Goal: Task Accomplishment & Management: Manage account settings

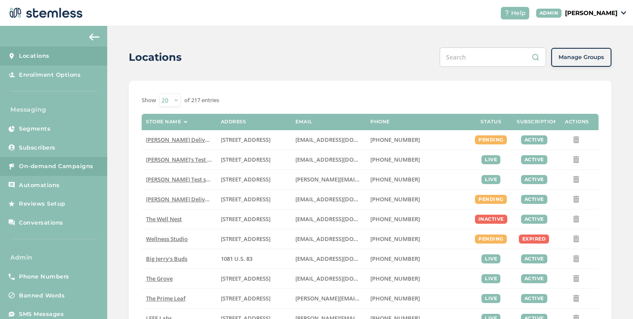
click at [28, 168] on span "On-demand Campaigns" at bounding box center [56, 166] width 75 height 9
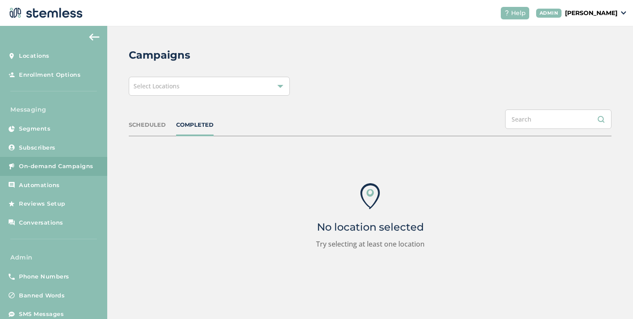
click at [159, 91] on div "Select Locations" at bounding box center [209, 86] width 161 height 19
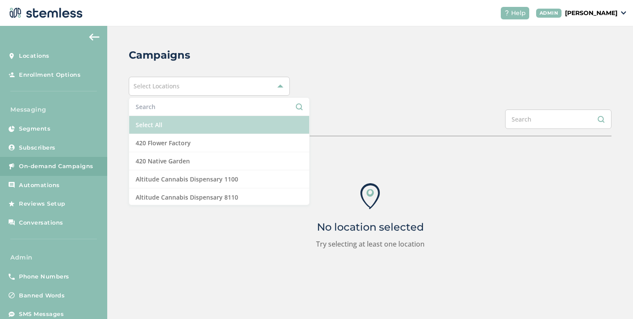
click at [149, 117] on li "Select All" at bounding box center [219, 125] width 180 height 18
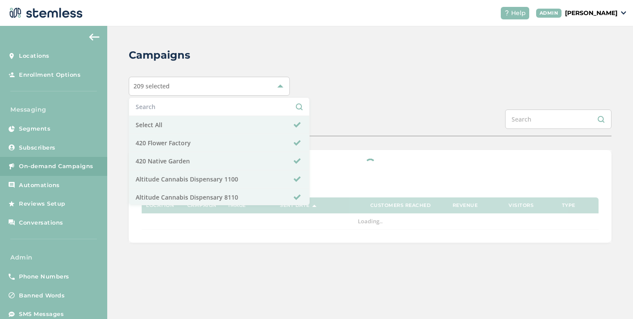
click at [320, 97] on div "Campaigns 209 selected Select All 420 Flower Factory 420 Native Garden Altitude…" at bounding box center [370, 145] width 526 height 238
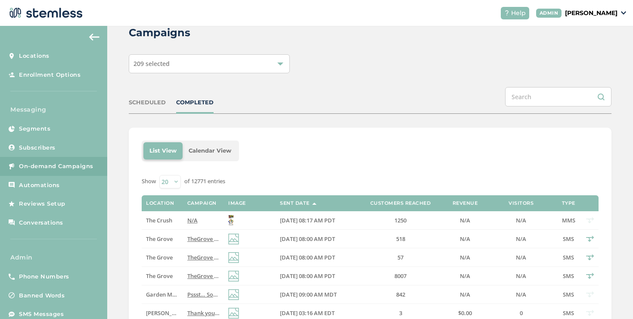
scroll to position [27, 0]
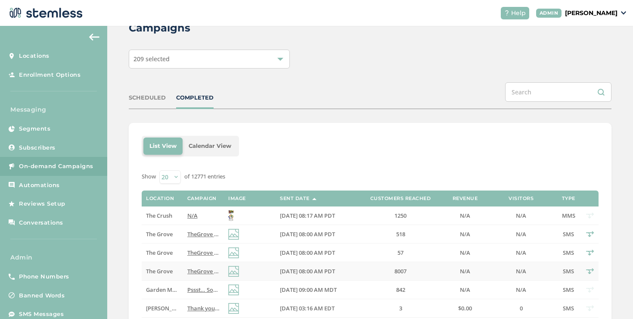
click at [185, 265] on td "TheGrove La Mesa: You have a new notification waiting for you, {first_name}! Re…" at bounding box center [203, 271] width 41 height 19
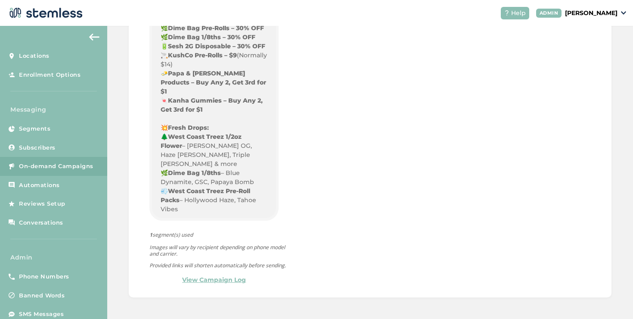
scroll to position [763, 0]
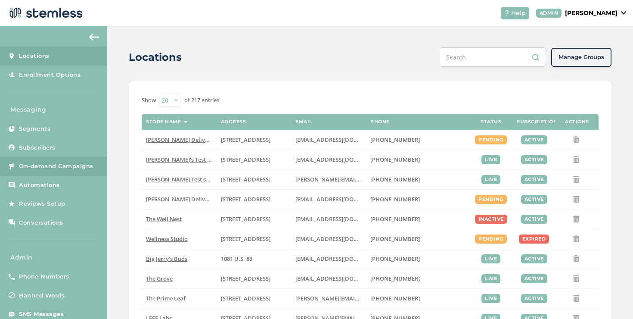
click at [48, 170] on span "On-demand Campaigns" at bounding box center [56, 166] width 75 height 9
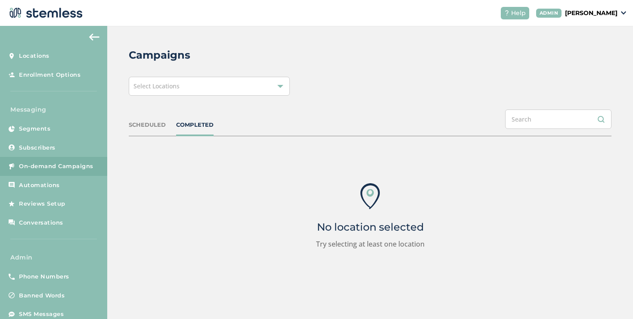
click at [167, 95] on div "Select Locations" at bounding box center [209, 86] width 161 height 19
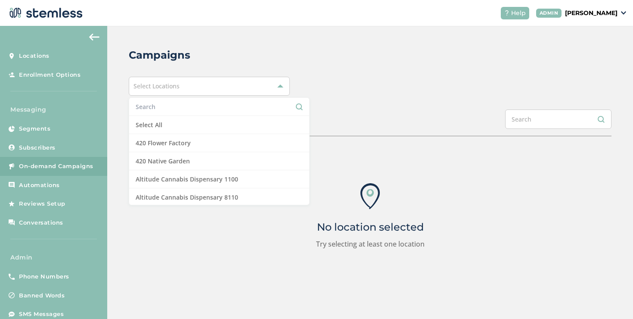
click at [163, 109] on input "text" at bounding box center [219, 106] width 167 height 9
type input "bri"
click at [565, 12] on p "[PERSON_NAME]" at bounding box center [591, 13] width 53 height 9
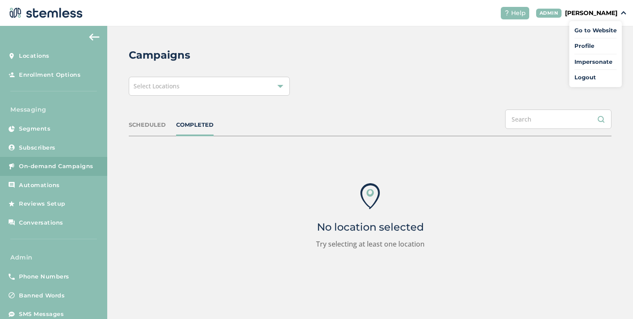
click at [252, 91] on div "Select Locations" at bounding box center [209, 86] width 161 height 19
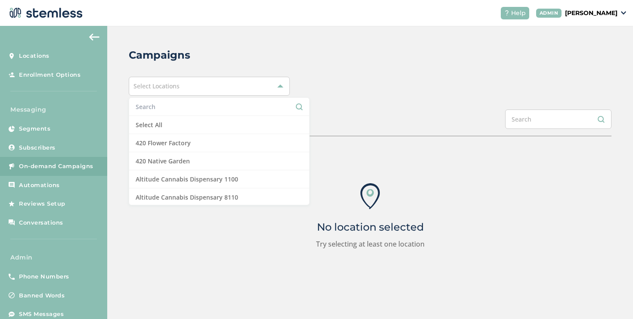
click at [188, 110] on input "text" at bounding box center [219, 106] width 167 height 9
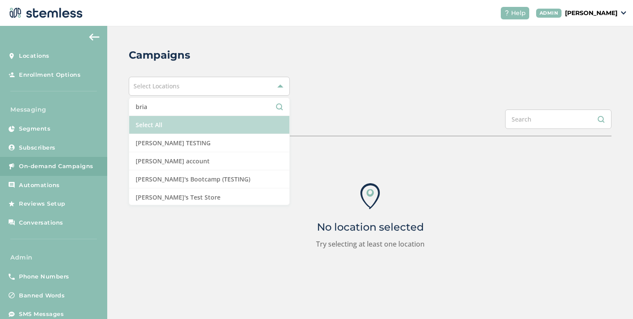
type input "bria"
click at [187, 133] on li "Select All" at bounding box center [209, 125] width 160 height 18
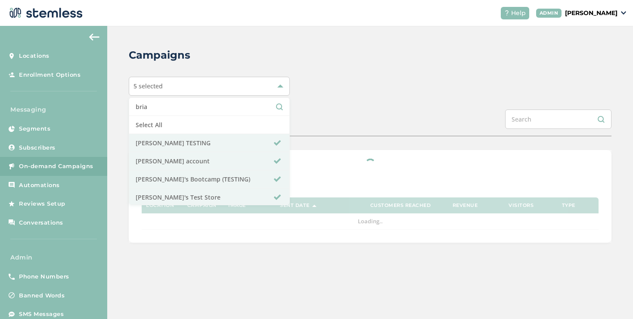
click at [347, 107] on div "Campaigns 5 selected bria Select All Brian TESTING Brian Vend account Brian's B…" at bounding box center [370, 145] width 526 height 238
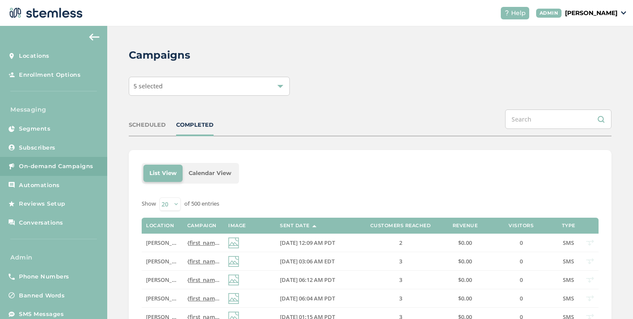
click at [193, 94] on div "5 selected" at bounding box center [209, 86] width 161 height 19
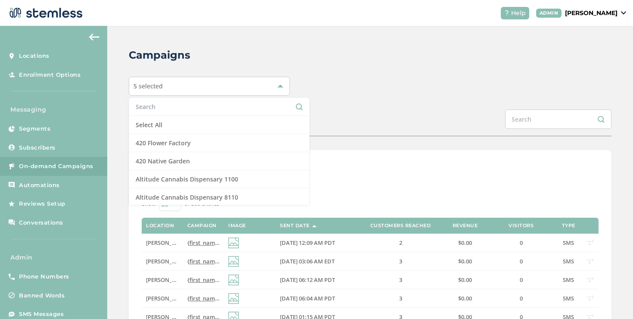
click at [165, 108] on input "text" at bounding box center [219, 106] width 167 height 9
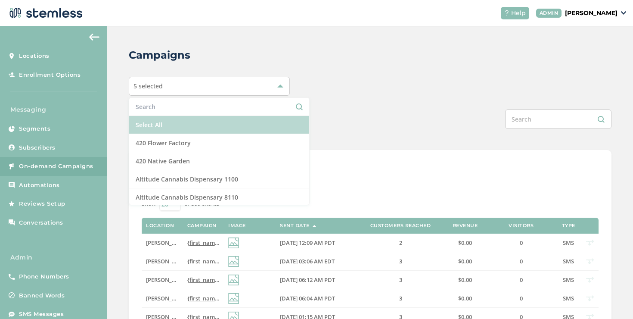
click at [164, 127] on li "Select All" at bounding box center [219, 125] width 180 height 18
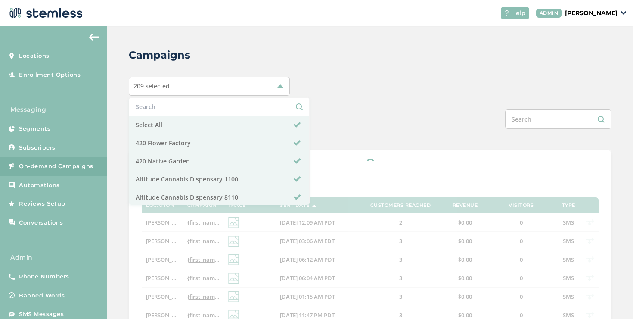
click at [161, 109] on input "text" at bounding box center [219, 106] width 167 height 9
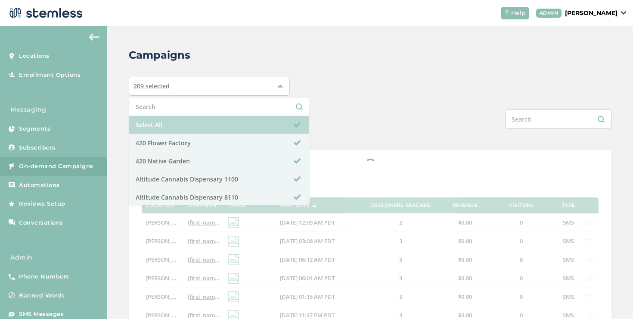
click at [162, 118] on li "Select All" at bounding box center [219, 125] width 180 height 18
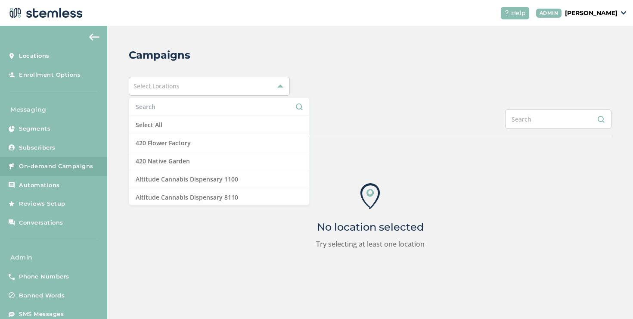
click at [162, 105] on input "text" at bounding box center [219, 106] width 167 height 9
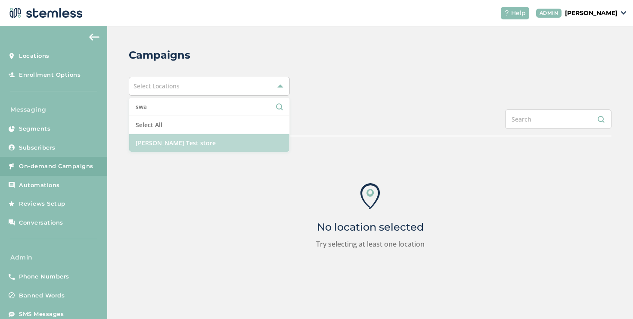
type input "swa"
click at [162, 138] on li "[PERSON_NAME] Test store" at bounding box center [209, 143] width 160 height 18
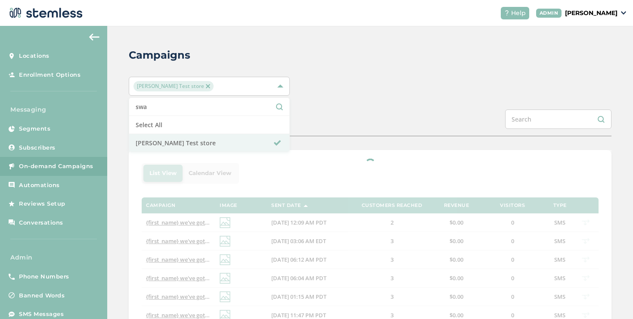
click at [364, 101] on div "Campaigns Swapnil Test store swa Select All Swapnil Test store SCHEDULED COMPLE…" at bounding box center [370, 322] width 526 height 592
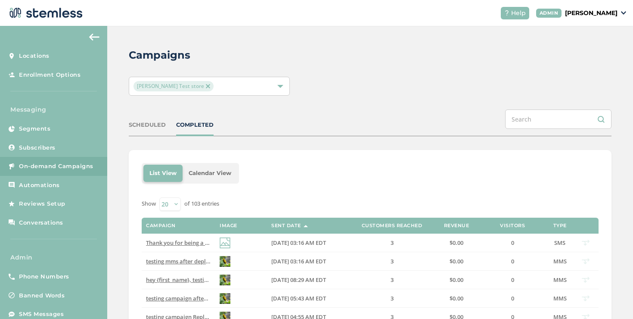
scroll to position [7, 0]
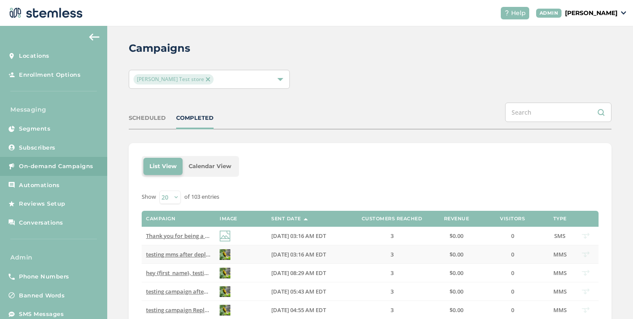
click at [173, 252] on span "testing mms after deployment Reply END to cancel" at bounding box center [213, 254] width 134 height 8
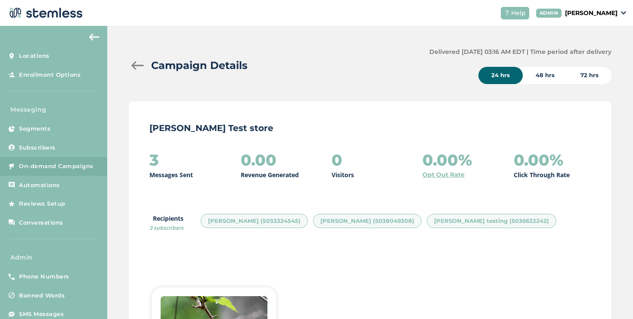
click at [134, 65] on div at bounding box center [137, 65] width 17 height 9
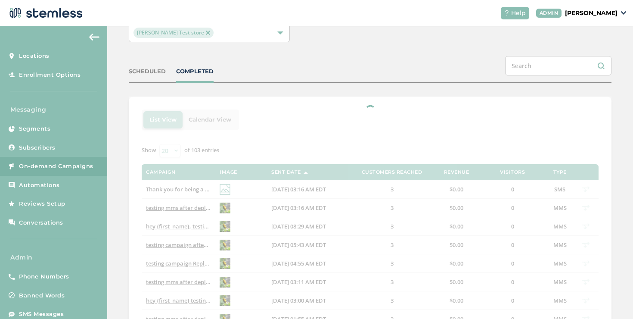
scroll to position [54, 0]
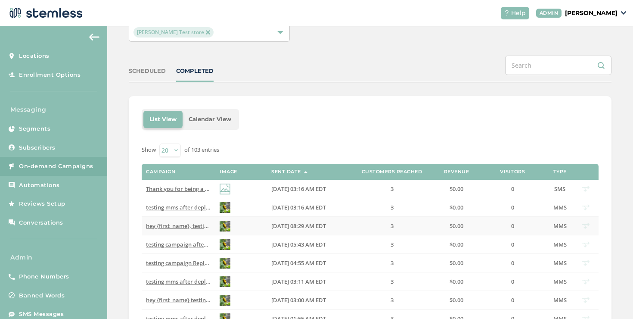
click at [187, 226] on span "hey {first_name}, testing mms from twilio line Reply END to cancel" at bounding box center [233, 226] width 175 height 8
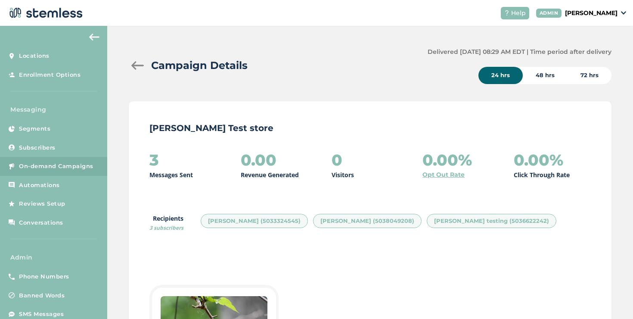
click at [139, 67] on div at bounding box center [137, 65] width 17 height 9
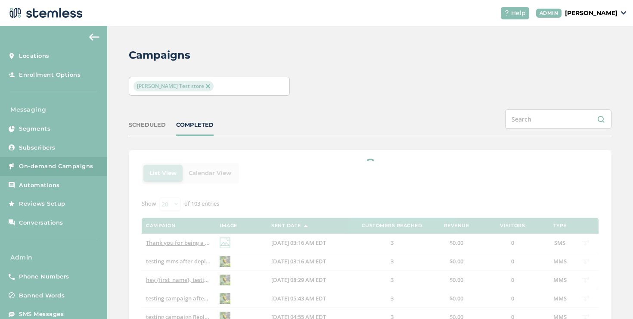
scroll to position [54, 0]
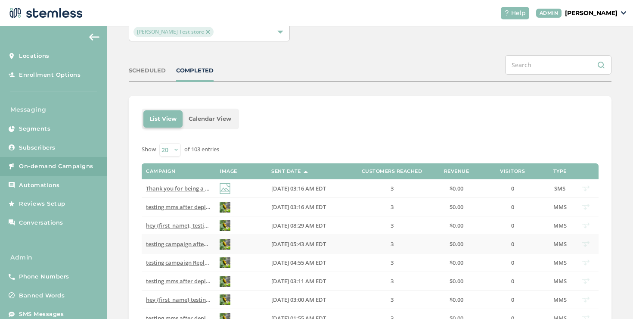
click at [189, 242] on span "testing campaign after deployment Reply END to cancel" at bounding box center [219, 244] width 147 height 8
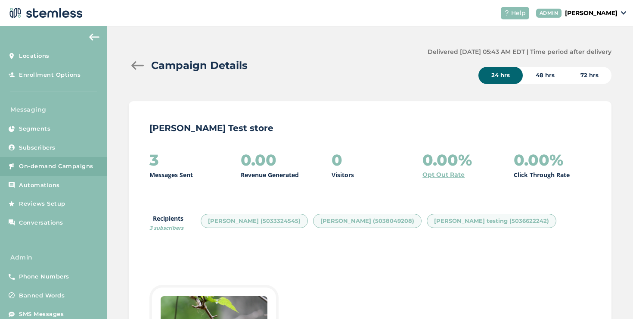
click at [134, 69] on div at bounding box center [137, 65] width 17 height 9
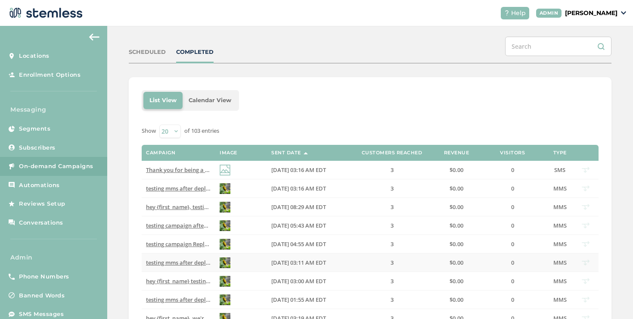
scroll to position [76, 0]
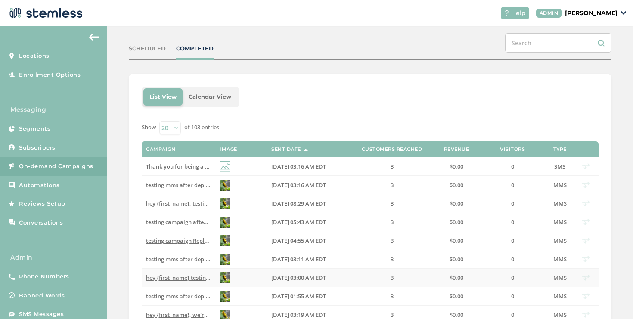
click at [187, 275] on span "hey {first_name} testing mms after deployment Reply END to cancel" at bounding box center [235, 278] width 179 height 8
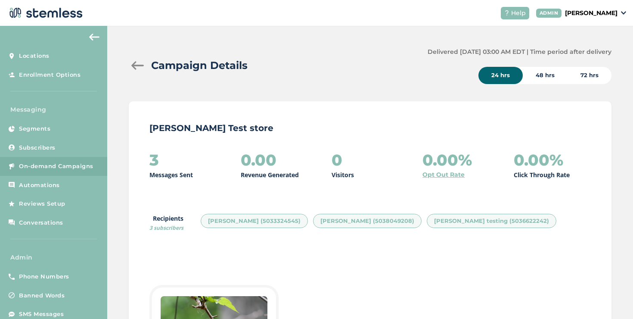
click at [137, 66] on div at bounding box center [137, 65] width 17 height 9
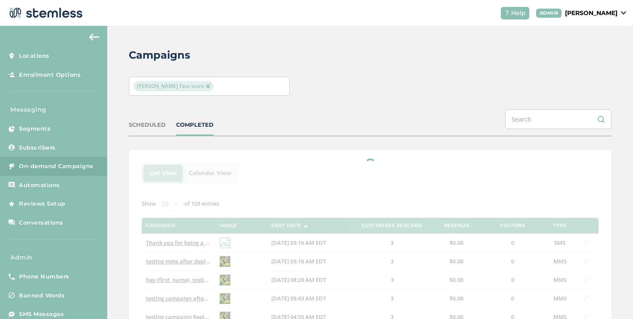
scroll to position [216, 0]
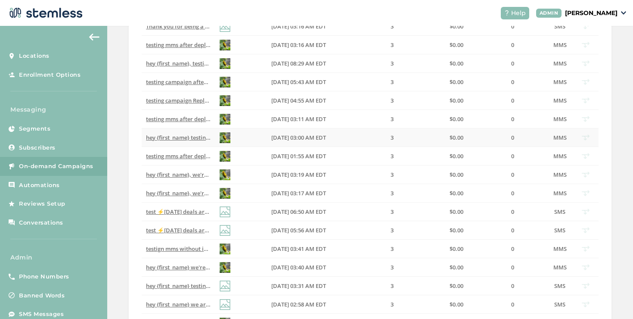
click at [158, 137] on span "hey {first_name} testing mms after deployment Reply END to cancel" at bounding box center [235, 138] width 179 height 8
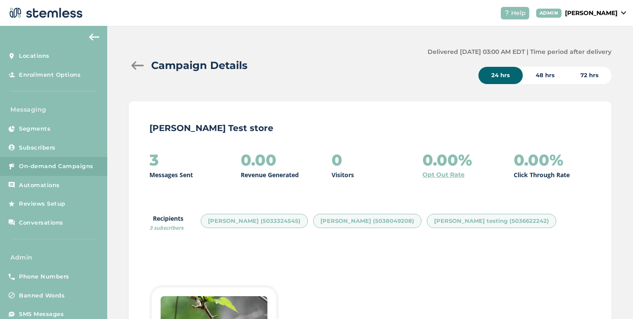
click at [133, 71] on div "Campaign Details" at bounding box center [275, 66] width 292 height 16
click at [133, 67] on div at bounding box center [137, 65] width 17 height 9
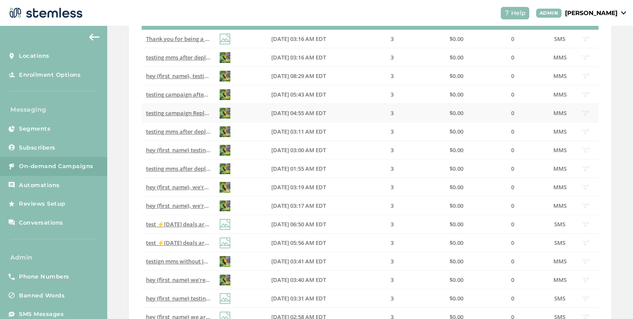
scroll to position [86, 0]
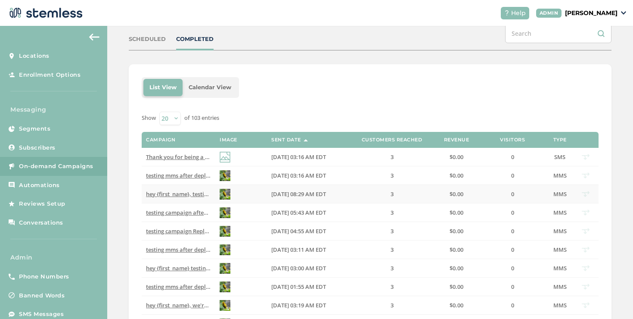
click at [188, 195] on span "hey {first_name}, testing mms from twilio line Reply END to cancel" at bounding box center [233, 194] width 175 height 8
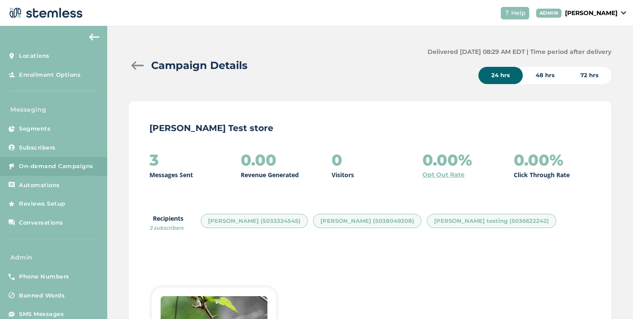
click at [134, 70] on div "Campaign Details" at bounding box center [275, 66] width 292 height 16
click at [134, 69] on div at bounding box center [137, 65] width 17 height 9
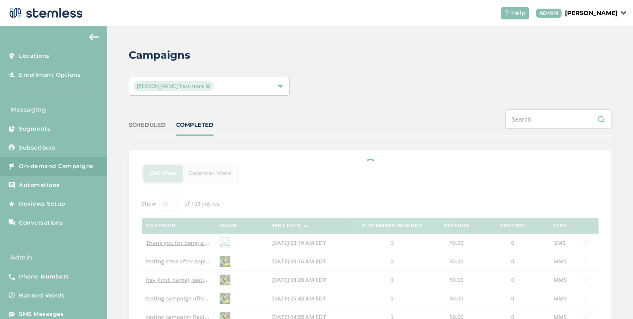
scroll to position [12, 0]
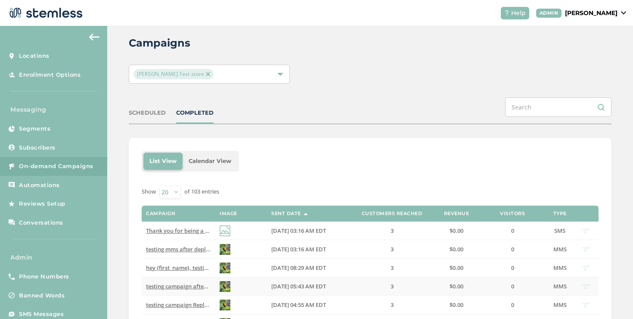
click at [197, 285] on span "testing campaign after deployment Reply END to cancel" at bounding box center [219, 286] width 147 height 8
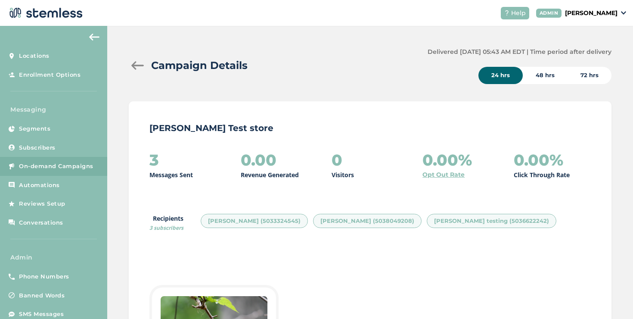
click at [135, 70] on div "Campaign Details" at bounding box center [275, 66] width 292 height 16
click at [135, 67] on div at bounding box center [137, 65] width 17 height 9
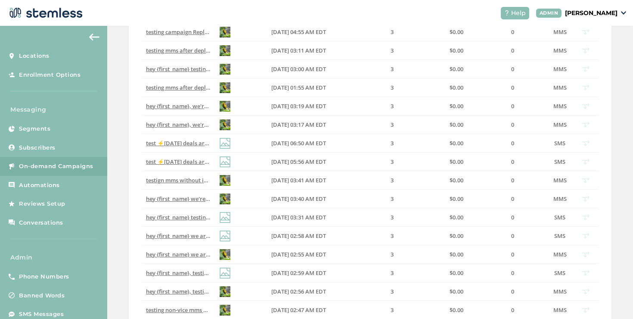
scroll to position [286, 0]
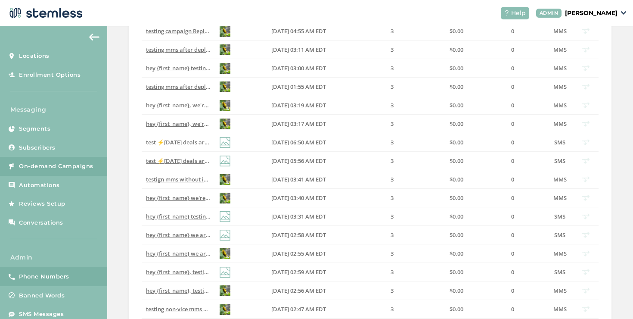
click at [84, 279] on link "Phone Numbers" at bounding box center [53, 276] width 107 height 19
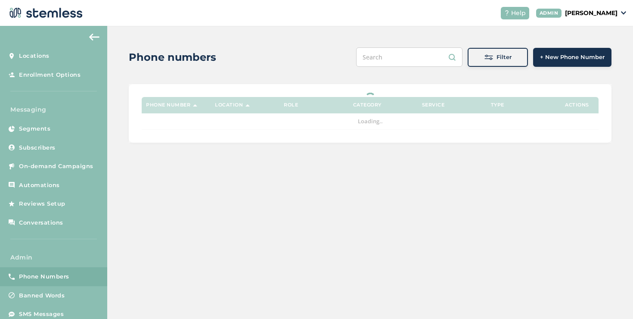
click at [515, 57] on div "Filter" at bounding box center [498, 57] width 47 height 9
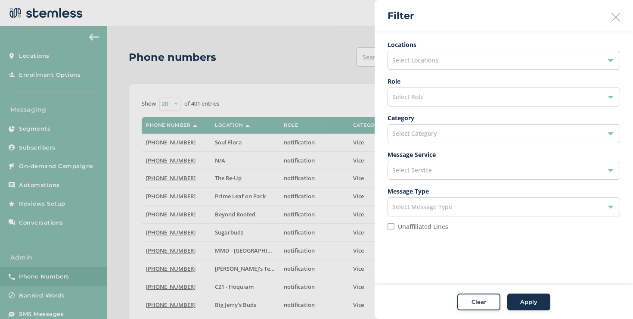
click at [453, 61] on div "Select Locations" at bounding box center [504, 60] width 233 height 19
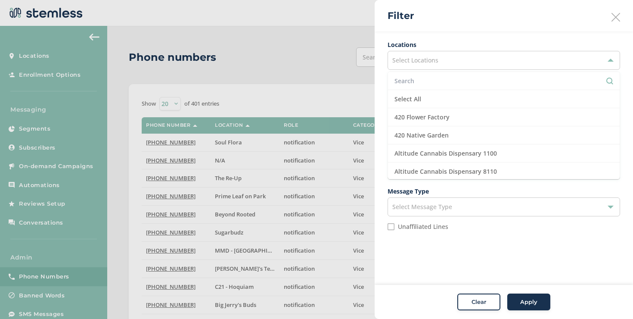
click at [415, 78] on input "text" at bounding box center [504, 80] width 219 height 9
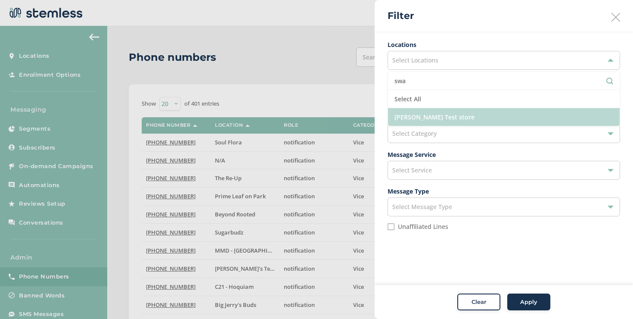
type input "swa"
click at [409, 121] on li "[PERSON_NAME] Test store" at bounding box center [504, 117] width 232 height 18
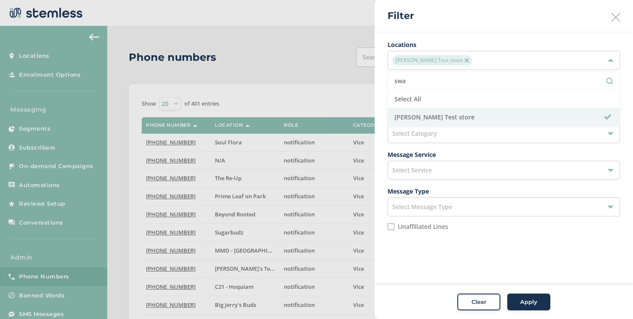
click at [538, 309] on button "Apply" at bounding box center [529, 301] width 43 height 17
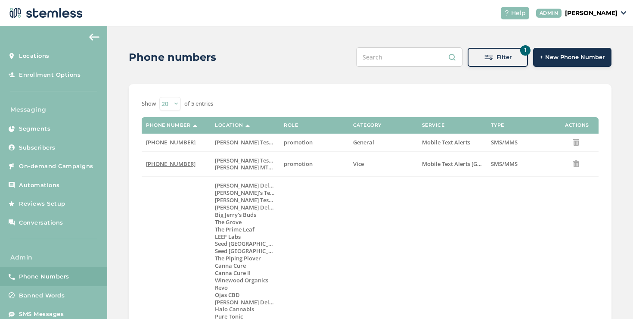
click at [476, 60] on div "Filter" at bounding box center [498, 57] width 47 height 9
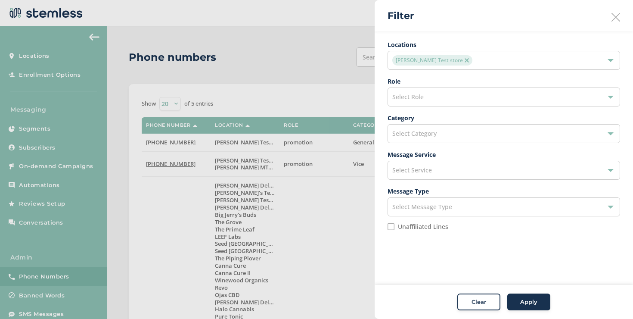
click at [465, 61] on img at bounding box center [467, 60] width 4 height 4
click at [445, 61] on div "Select Locations" at bounding box center [504, 60] width 233 height 19
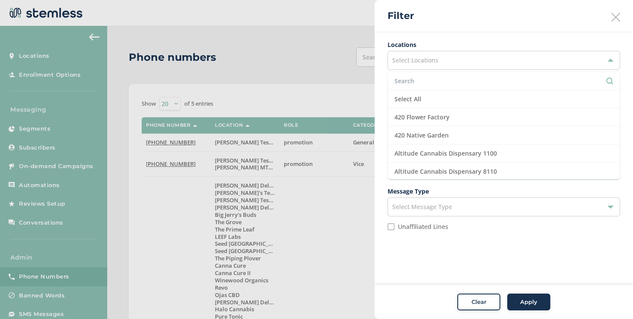
click at [416, 78] on input "text" at bounding box center [504, 80] width 219 height 9
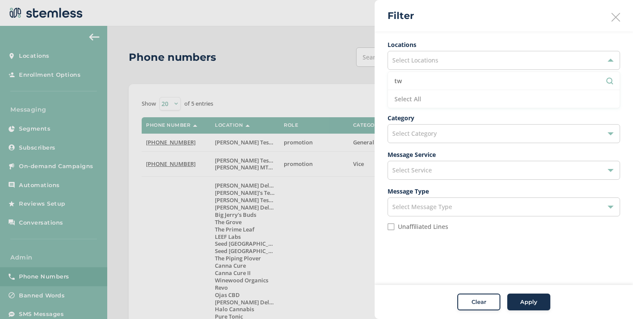
type input "tw"
click at [455, 166] on div "Select Service" at bounding box center [504, 170] width 233 height 19
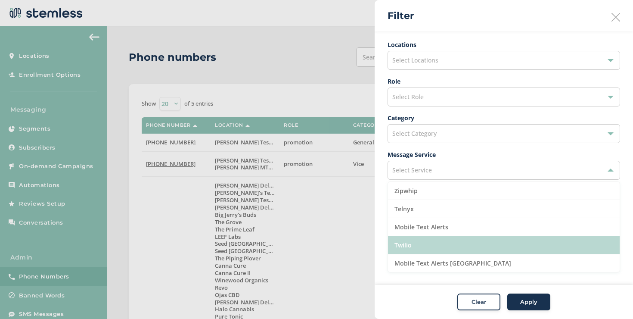
click at [421, 243] on li "Twilio" at bounding box center [504, 245] width 232 height 18
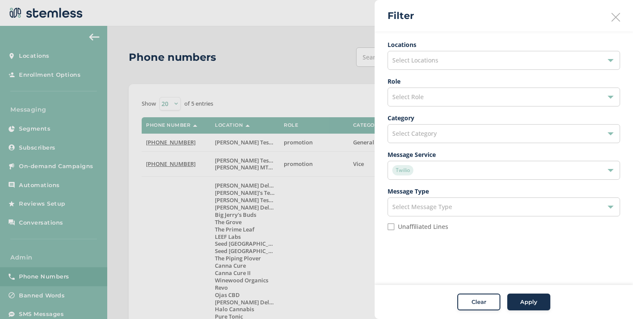
click at [530, 299] on span "Apply" at bounding box center [529, 302] width 17 height 9
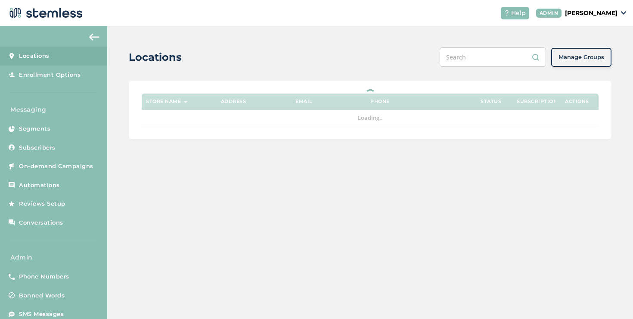
click at [566, 12] on p "[PERSON_NAME]" at bounding box center [591, 13] width 53 height 9
click at [584, 62] on span "Impersonate" at bounding box center [596, 62] width 42 height 9
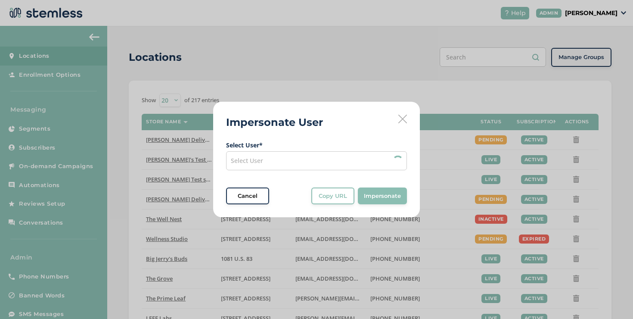
click at [329, 156] on div "Select User" at bounding box center [316, 160] width 181 height 19
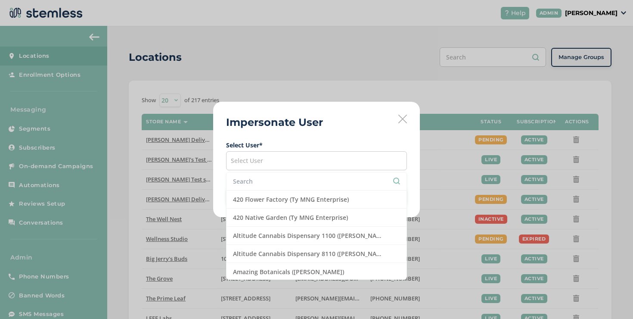
click at [297, 177] on input "text" at bounding box center [316, 181] width 167 height 9
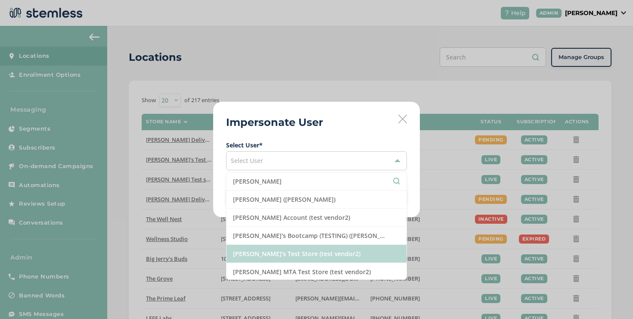
type input "brian"
click at [308, 251] on li "[PERSON_NAME]'s Test Store (test vendor2)" at bounding box center [317, 254] width 180 height 18
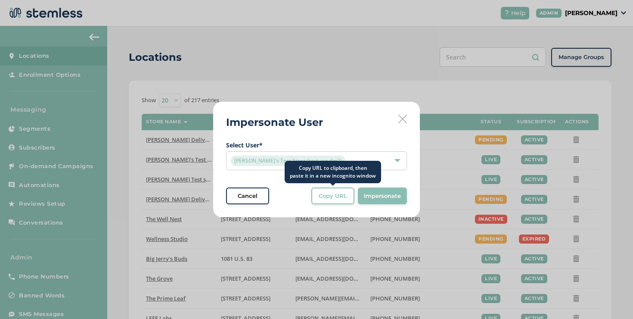
click at [334, 203] on button "Copy URL" at bounding box center [333, 195] width 43 height 17
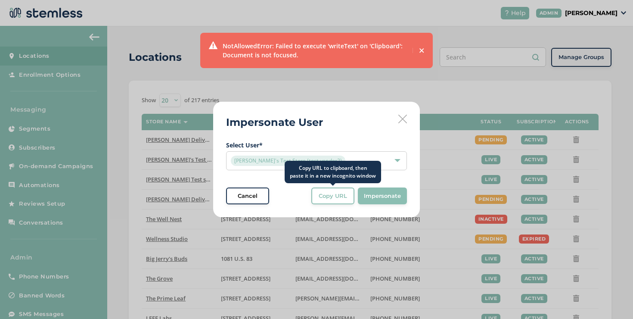
click at [331, 201] on button "Copy URL" at bounding box center [333, 195] width 43 height 17
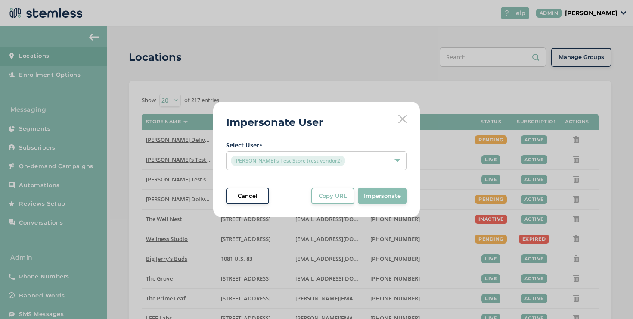
click at [402, 121] on icon at bounding box center [403, 119] width 9 height 9
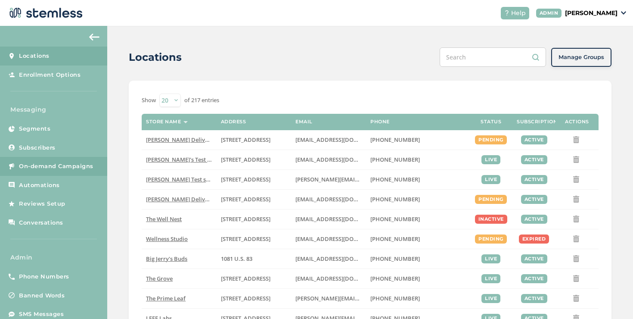
click at [90, 167] on span "On-demand Campaigns" at bounding box center [56, 166] width 75 height 9
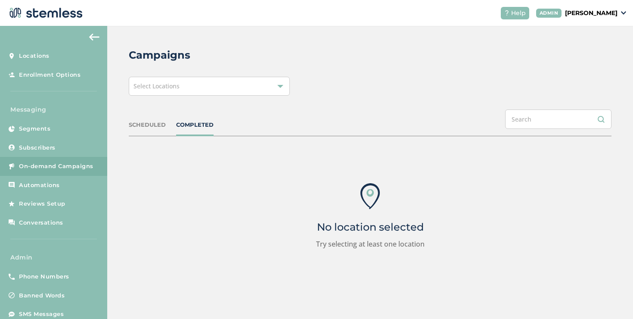
click at [181, 90] on div "Select Locations" at bounding box center [209, 86] width 161 height 19
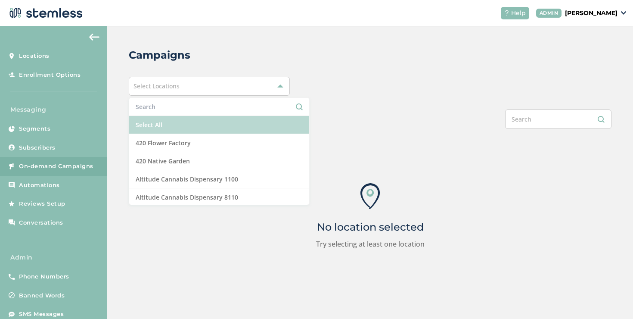
click at [166, 121] on li "Select All" at bounding box center [219, 125] width 180 height 18
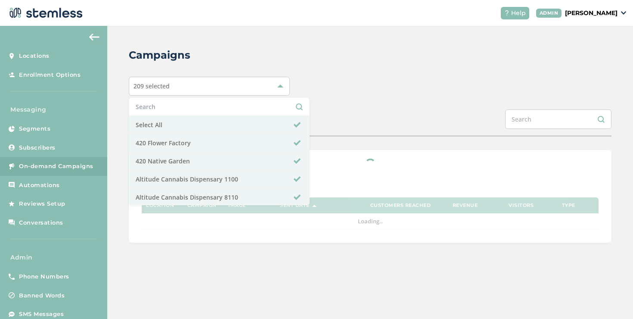
click at [349, 157] on div at bounding box center [370, 196] width 483 height 93
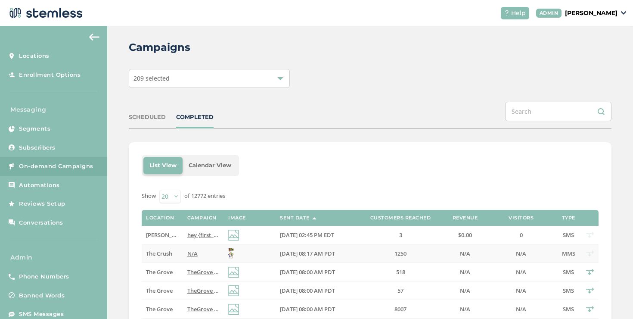
scroll to position [8, 0]
click at [193, 115] on div "COMPLETED" at bounding box center [194, 117] width 37 height 9
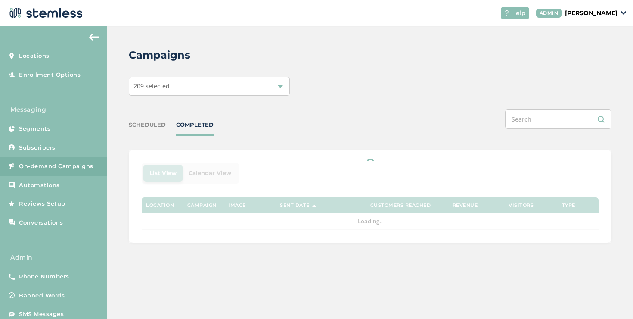
scroll to position [0, 0]
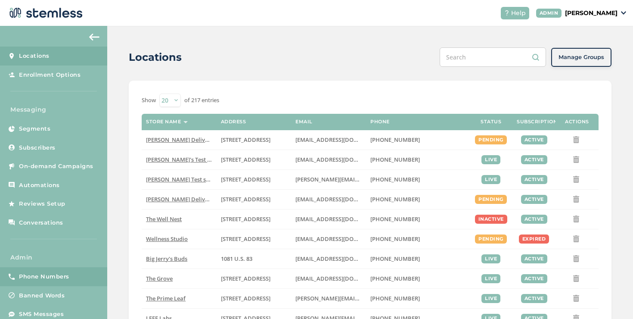
click at [72, 275] on link "Phone Numbers" at bounding box center [53, 276] width 107 height 19
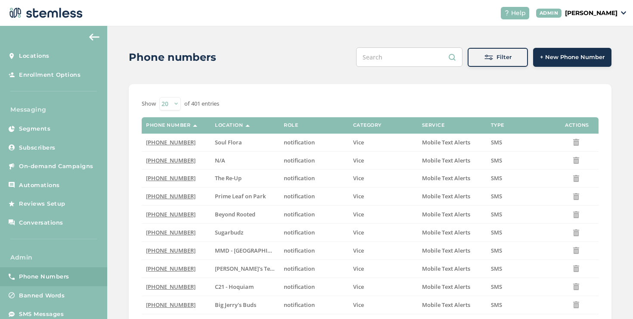
click at [521, 59] on button "Filter" at bounding box center [498, 57] width 60 height 19
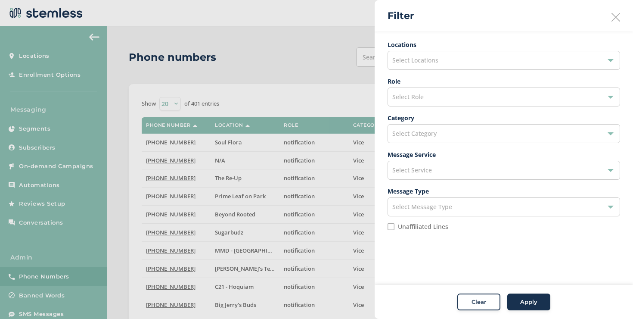
click at [428, 63] on span "Select Locations" at bounding box center [416, 60] width 46 height 8
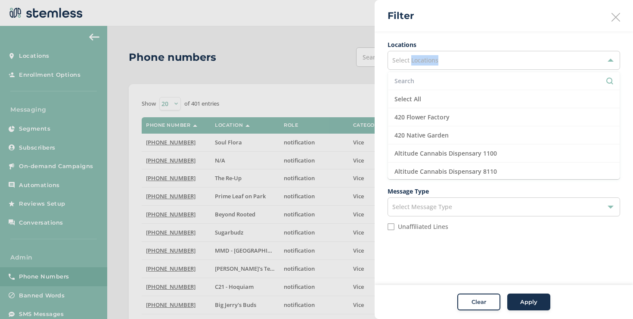
click at [428, 63] on span "Select Locations" at bounding box center [416, 60] width 46 height 8
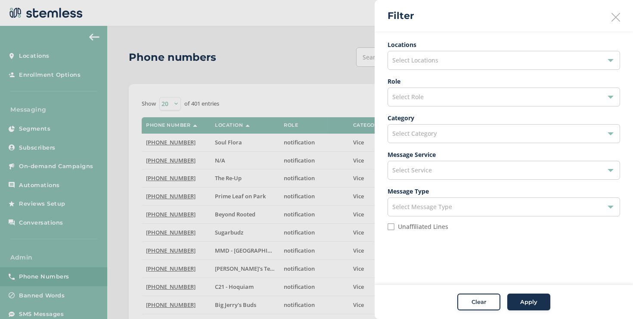
click at [415, 174] on span "Select Service" at bounding box center [413, 170] width 40 height 8
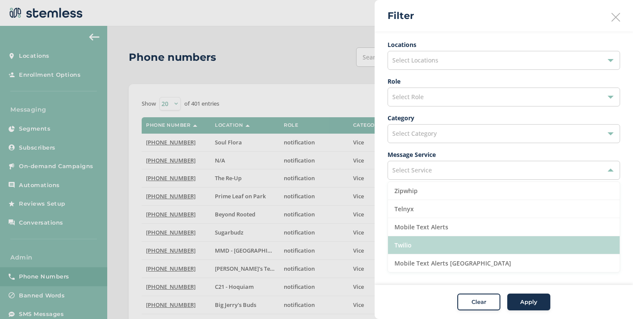
click at [410, 246] on li "Twilio" at bounding box center [504, 245] width 232 height 18
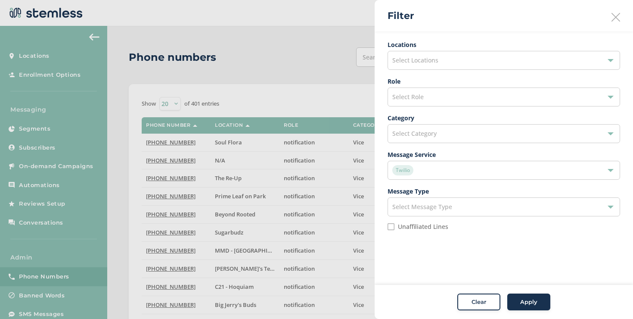
click at [519, 303] on div "Apply" at bounding box center [529, 302] width 31 height 9
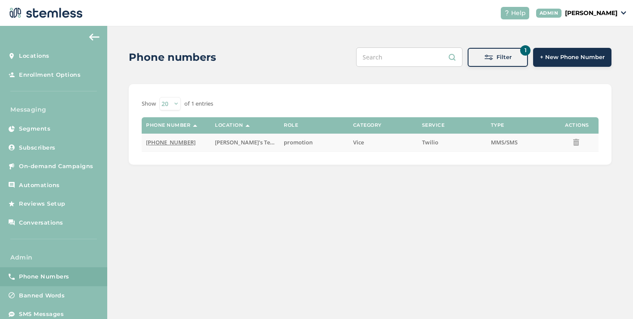
click at [183, 141] on span "[PHONE_NUMBER]" at bounding box center [171, 142] width 50 height 8
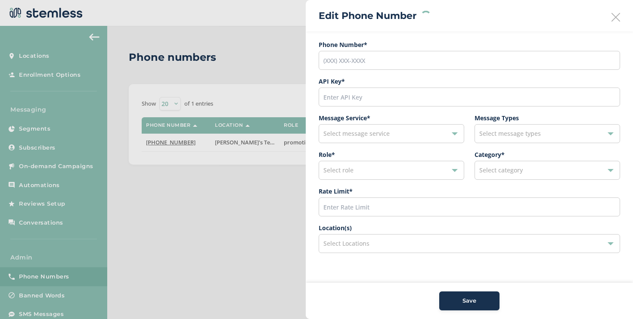
type input "[PHONE_NUMBER]"
type input "600"
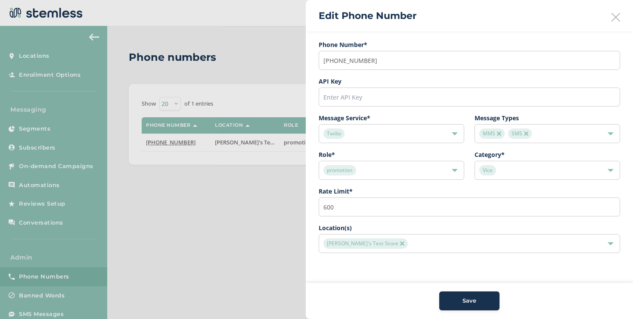
click at [400, 242] on img at bounding box center [402, 243] width 4 height 4
click at [442, 297] on button "Save" at bounding box center [470, 300] width 60 height 19
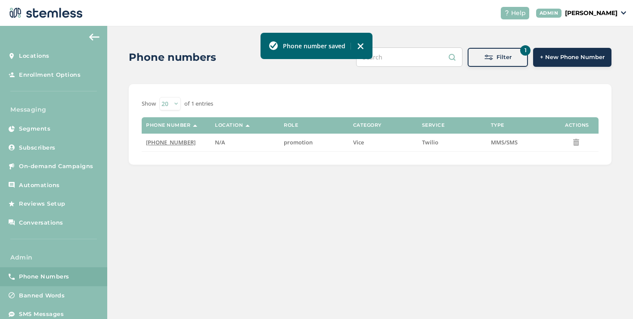
click at [505, 59] on span "Filter" at bounding box center [504, 57] width 15 height 9
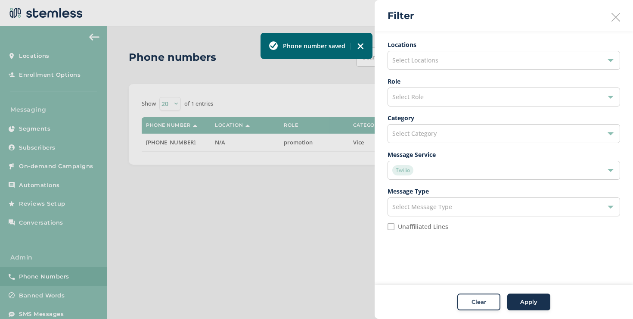
click at [405, 170] on span "Twilio" at bounding box center [403, 170] width 21 height 10
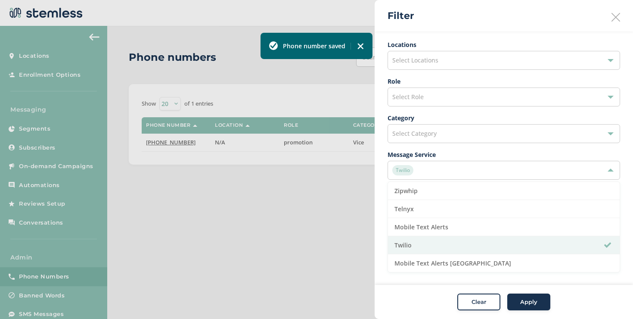
click at [422, 53] on div "Select Locations" at bounding box center [504, 60] width 233 height 19
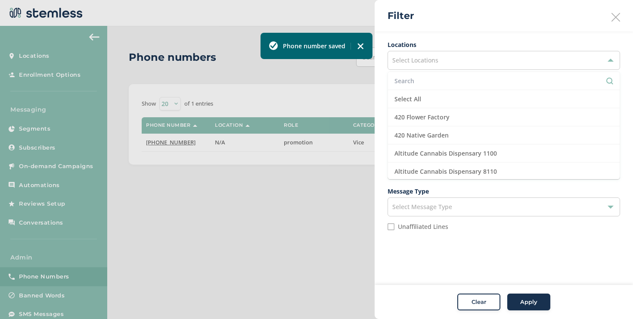
click at [415, 83] on input "text" at bounding box center [504, 80] width 219 height 9
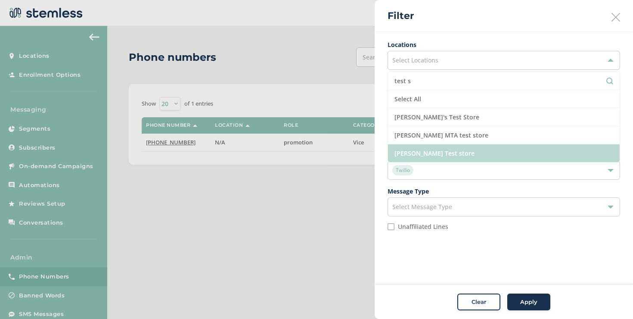
type input "test s"
click at [445, 151] on li "[PERSON_NAME] Test store" at bounding box center [504, 153] width 232 height 18
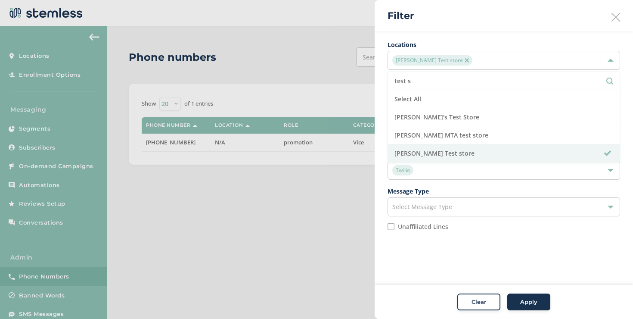
click at [422, 170] on div "Twilio" at bounding box center [500, 170] width 215 height 10
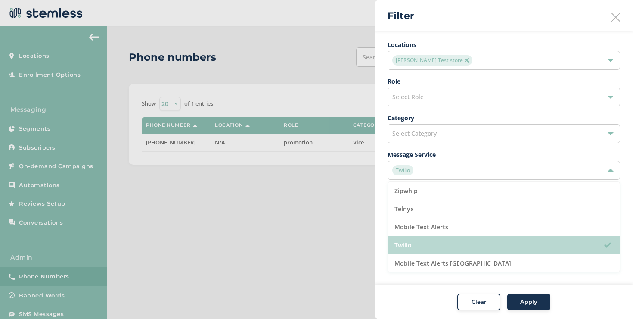
click at [428, 239] on li "Twilio" at bounding box center [504, 245] width 232 height 18
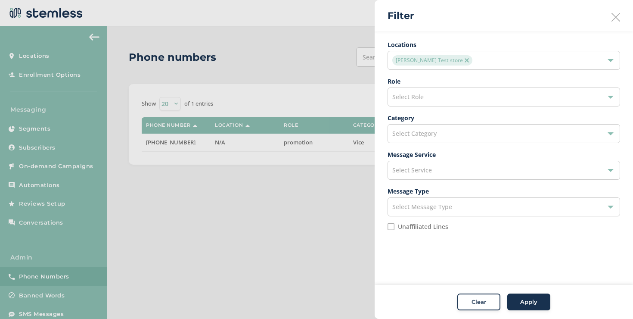
click at [520, 301] on div "Apply" at bounding box center [529, 302] width 31 height 9
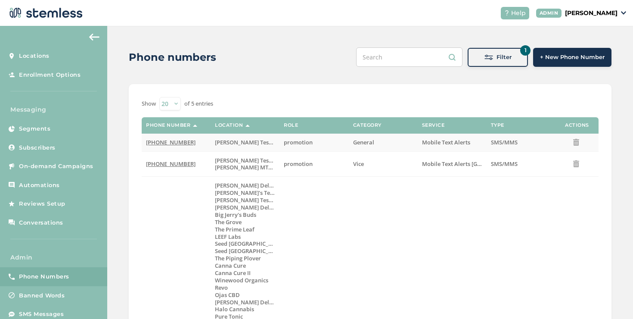
click at [172, 143] on span "[PHONE_NUMBER]" at bounding box center [171, 142] width 50 height 8
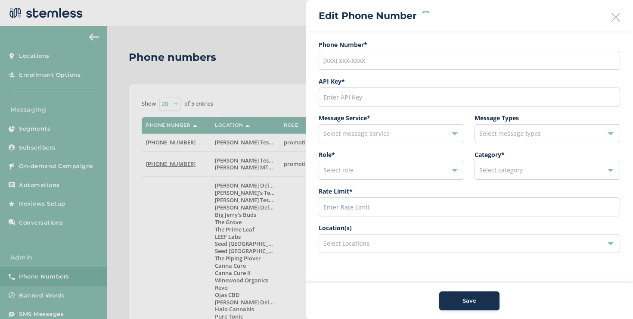
type input "[PHONE_NUMBER]"
type input "45276"
type input "200"
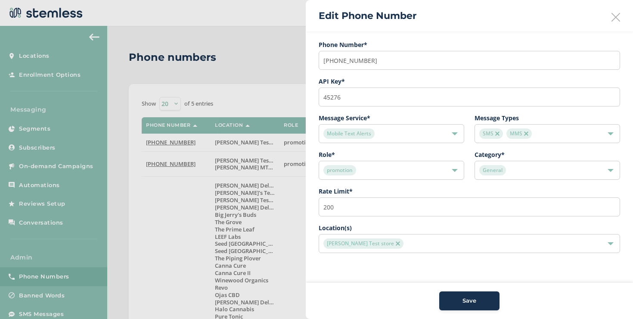
click at [396, 243] on img at bounding box center [398, 243] width 4 height 4
click at [377, 244] on div "Select Locations" at bounding box center [470, 243] width 302 height 19
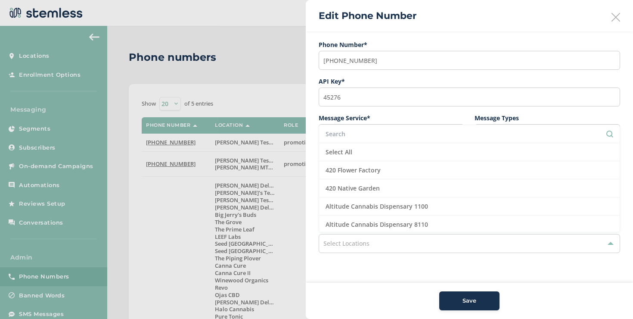
click at [371, 244] on div "Select Locations" at bounding box center [470, 243] width 302 height 19
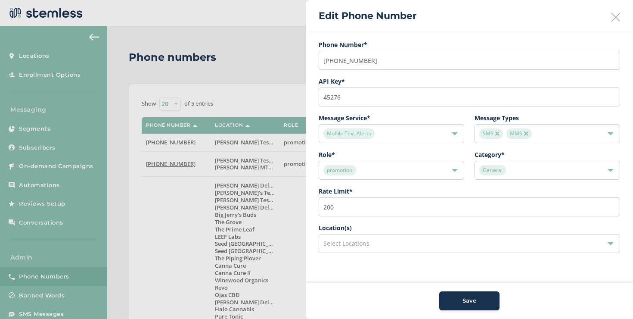
click at [463, 295] on button "Save" at bounding box center [470, 300] width 60 height 19
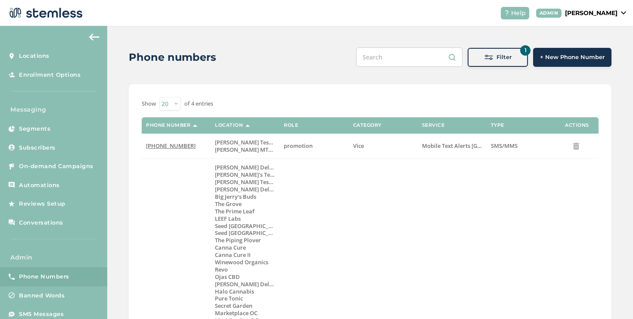
click at [475, 58] on div "Filter" at bounding box center [498, 57] width 47 height 9
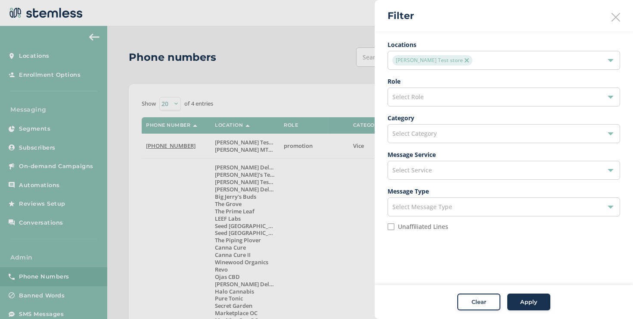
click at [440, 169] on div "Select Service" at bounding box center [504, 170] width 233 height 19
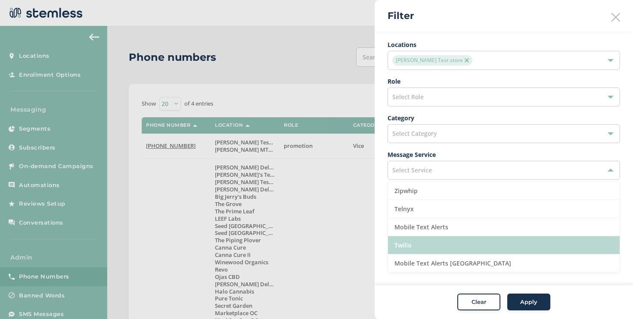
click at [418, 239] on li "Twilio" at bounding box center [504, 245] width 232 height 18
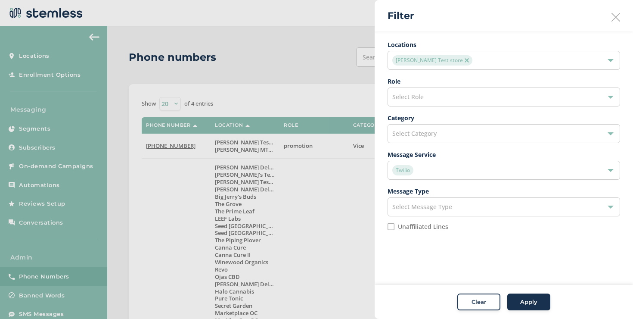
click at [465, 59] on img at bounding box center [467, 60] width 4 height 4
click at [515, 295] on button "Apply" at bounding box center [529, 301] width 43 height 17
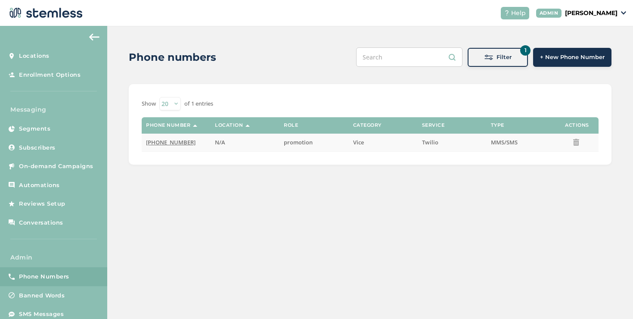
click at [174, 142] on span "[PHONE_NUMBER]" at bounding box center [171, 142] width 50 height 8
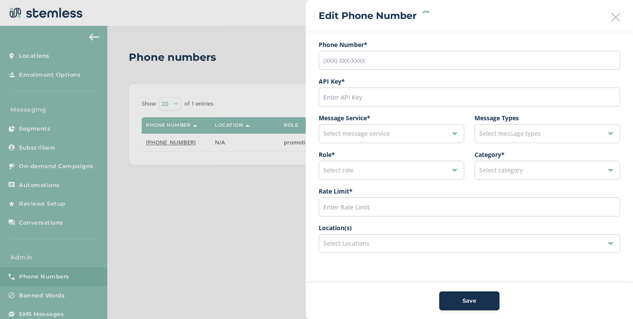
type input "[PHONE_NUMBER]"
type input "600"
click at [364, 240] on span "Select Locations" at bounding box center [347, 243] width 46 height 8
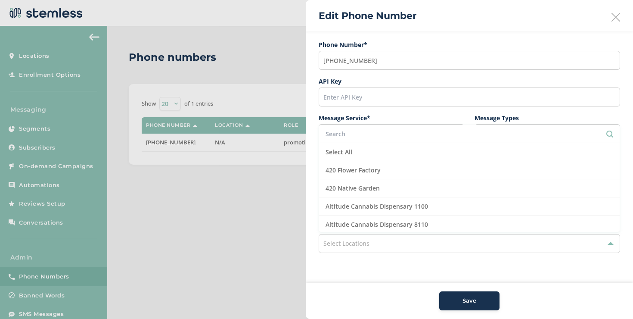
click at [344, 136] on input "text" at bounding box center [470, 133] width 288 height 9
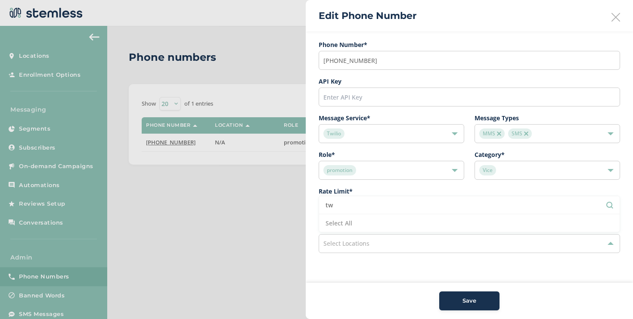
type input "t"
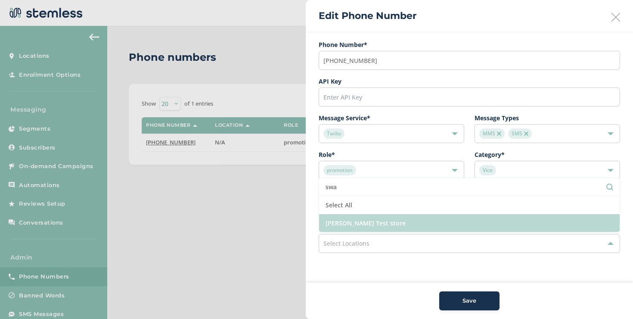
type input "swa"
click at [379, 225] on li "[PERSON_NAME] Test store" at bounding box center [469, 223] width 301 height 18
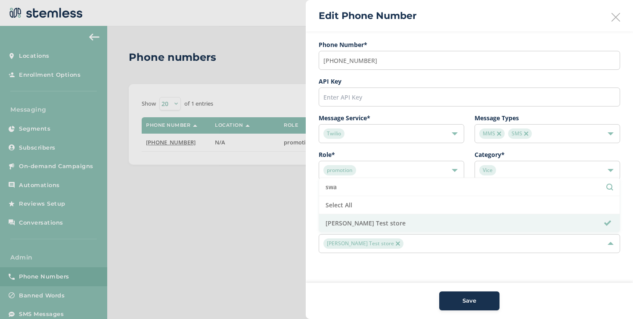
click at [512, 172] on div "Vice" at bounding box center [544, 170] width 128 height 10
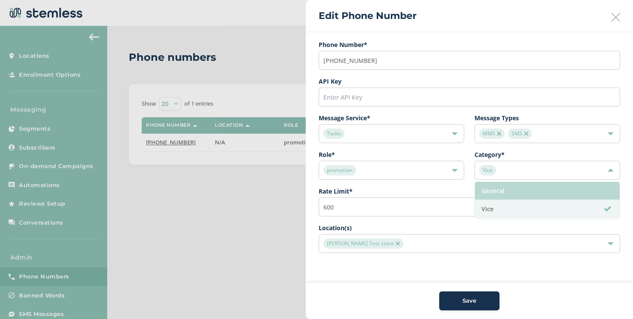
click at [508, 190] on li "General" at bounding box center [547, 191] width 145 height 18
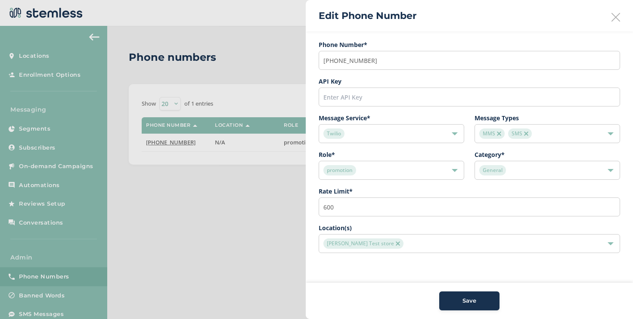
click at [463, 295] on button "Save" at bounding box center [470, 300] width 60 height 19
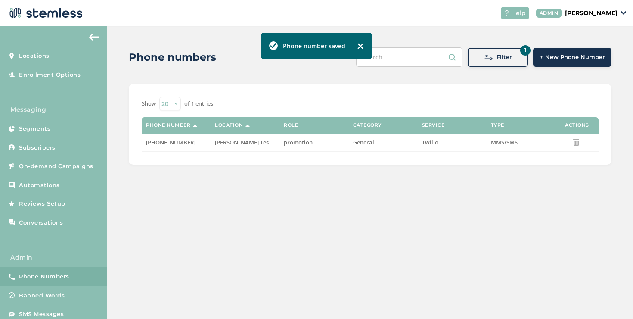
click at [569, 13] on p "[PERSON_NAME]" at bounding box center [591, 13] width 53 height 9
click at [583, 63] on span "Impersonate" at bounding box center [596, 62] width 42 height 9
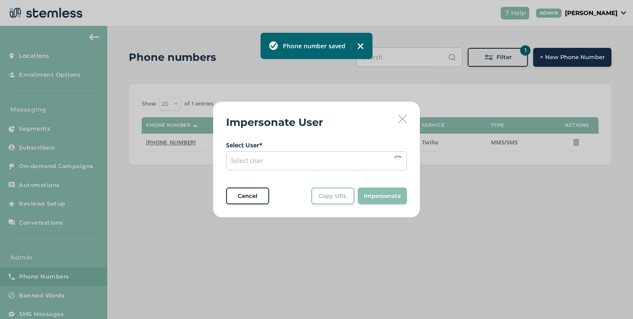
click at [355, 157] on div "Select User" at bounding box center [316, 160] width 181 height 19
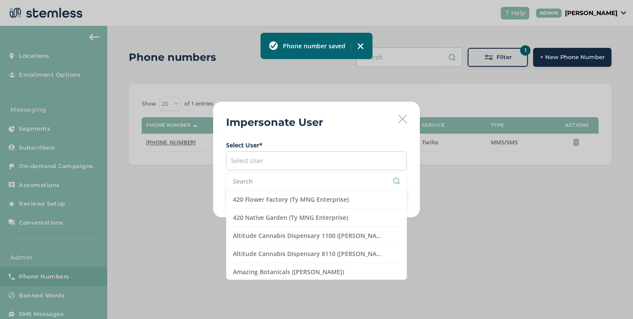
click at [322, 177] on input "text" at bounding box center [316, 181] width 167 height 9
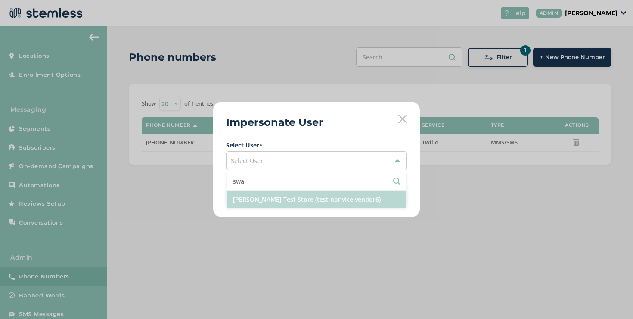
type input "swa"
click at [312, 200] on li "[PERSON_NAME] Test Store (test nonvice vendor6)" at bounding box center [317, 199] width 180 height 18
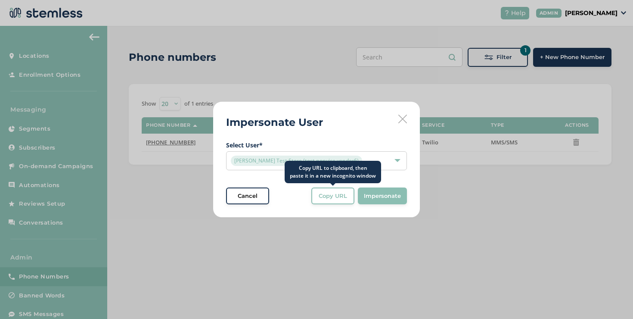
click at [327, 194] on span "Copy URL" at bounding box center [333, 196] width 28 height 9
